Goal: Task Accomplishment & Management: Use online tool/utility

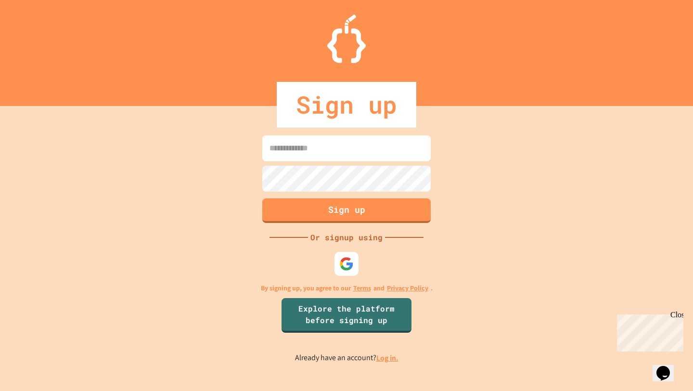
click at [290, 149] on input at bounding box center [346, 148] width 168 height 26
click at [353, 266] on img at bounding box center [347, 264] width 16 height 16
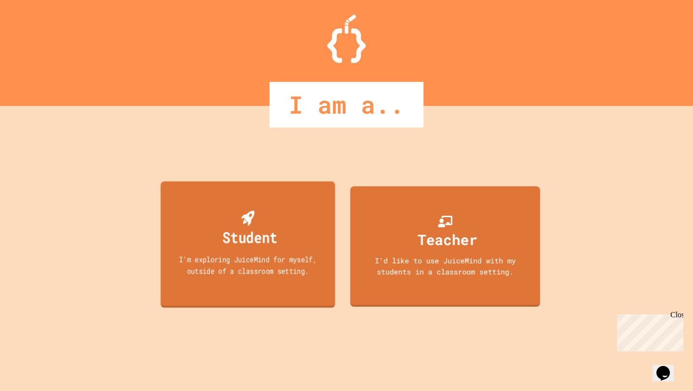
click at [306, 254] on div "I'm exploring JuiceMind for myself, outside of a classroom setting." at bounding box center [247, 265] width 157 height 23
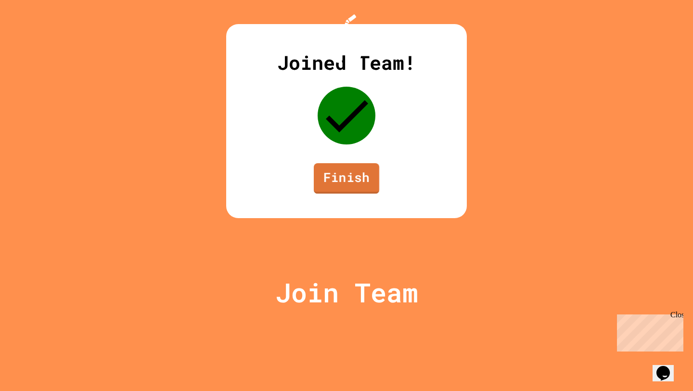
click at [356, 194] on link "Finish" at bounding box center [346, 178] width 65 height 31
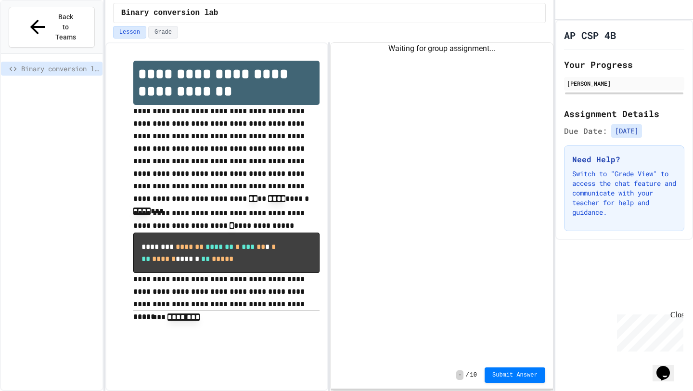
click at [459, 160] on div "Waiting for group assignment..." at bounding box center [442, 202] width 222 height 318
click at [419, 229] on div "Waiting for group assignment..." at bounding box center [442, 202] width 222 height 318
